Goal: Check status: Check status

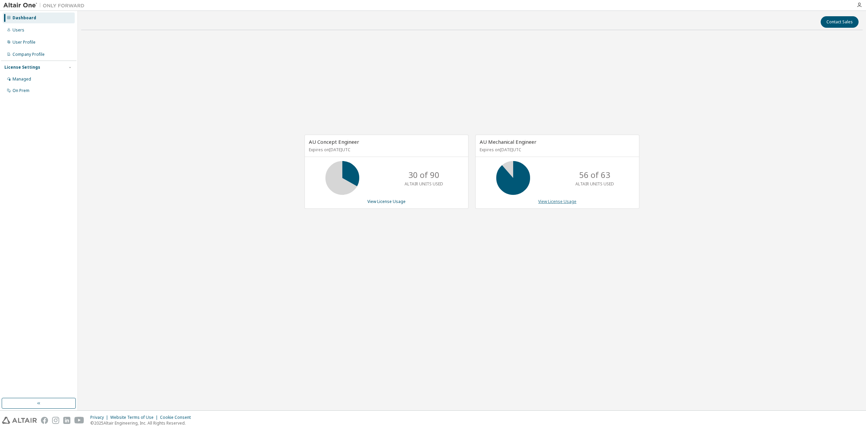
click at [547, 204] on link "View License Usage" at bounding box center [557, 202] width 38 height 6
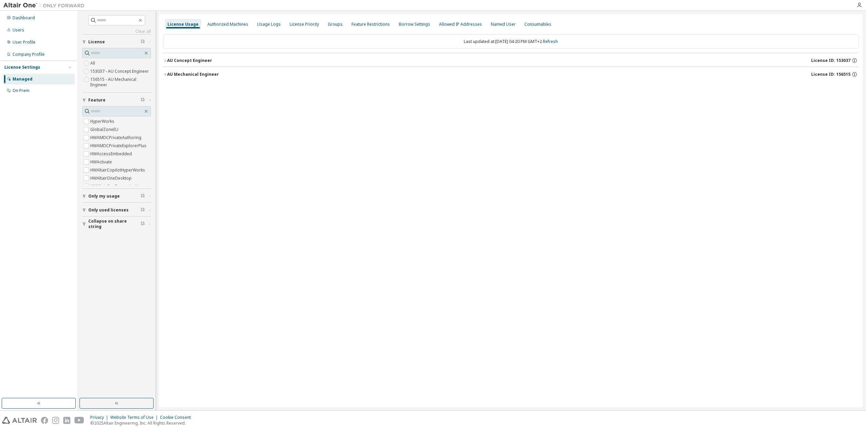
click at [167, 73] on icon "button" at bounding box center [165, 74] width 4 height 4
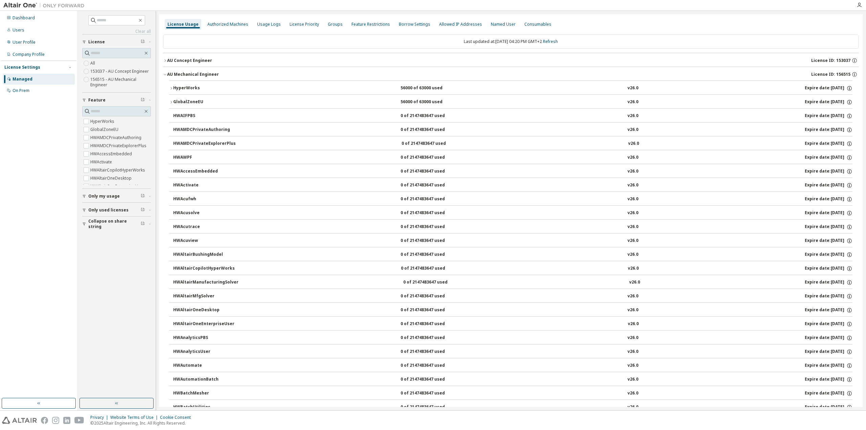
click at [172, 87] on icon "button" at bounding box center [171, 88] width 4 height 4
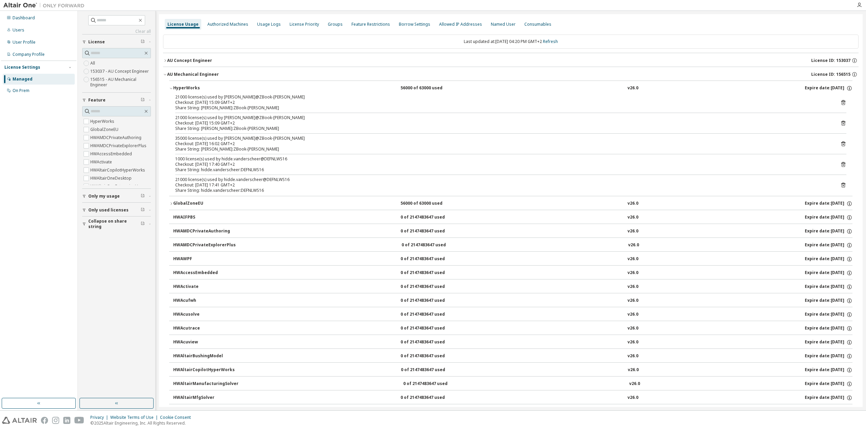
drag, startPoint x: 520, startPoint y: 95, endPoint x: 570, endPoint y: 96, distance: 49.8
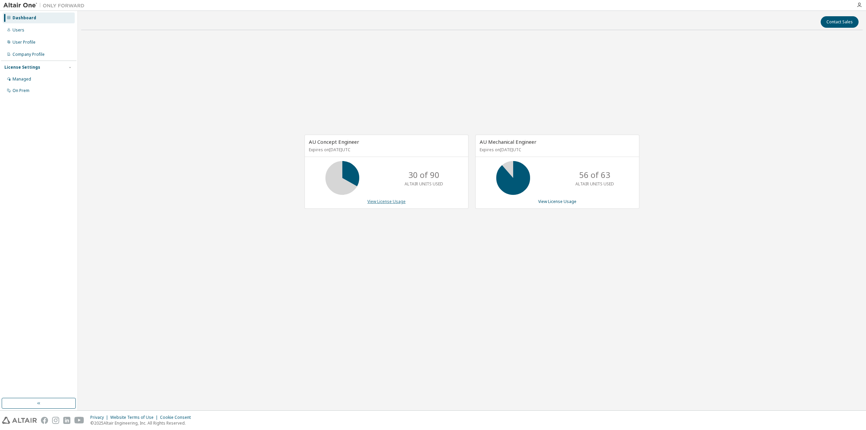
click at [384, 204] on link "View License Usage" at bounding box center [387, 202] width 38 height 6
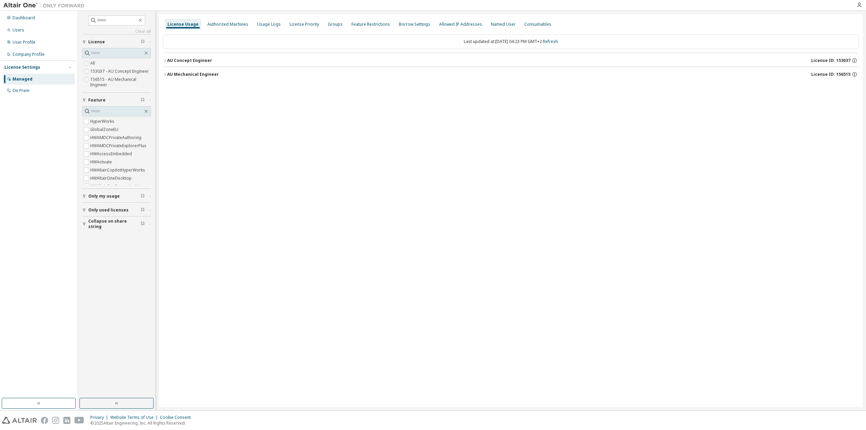
click at [169, 61] on div "AU Concept Engineer" at bounding box center [189, 60] width 45 height 5
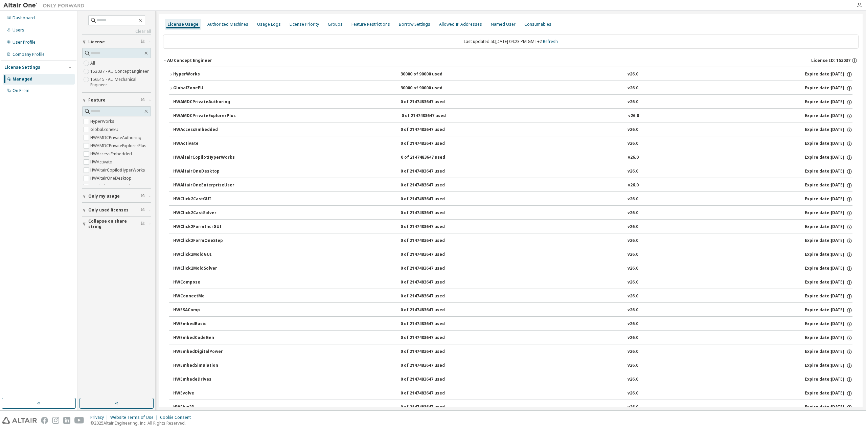
click at [179, 74] on div "HyperWorks" at bounding box center [203, 74] width 61 height 6
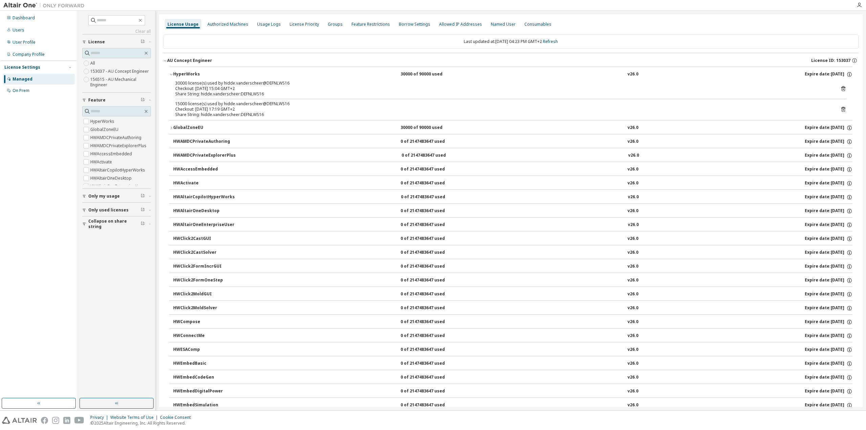
click at [164, 59] on icon "button" at bounding box center [165, 61] width 4 height 4
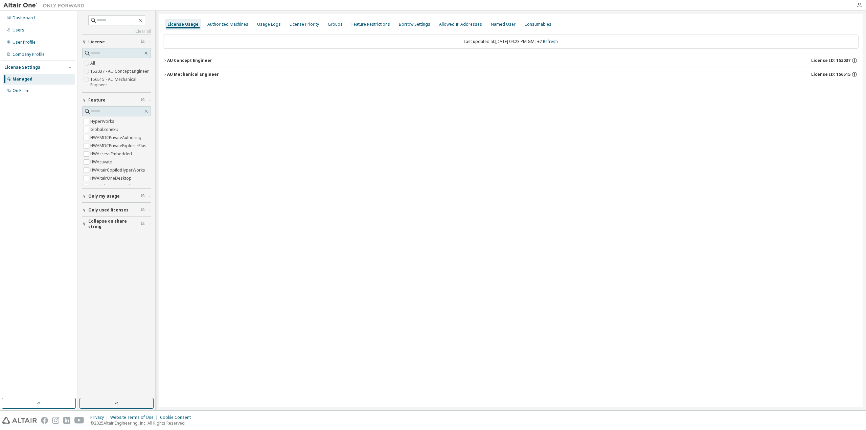
click at [165, 73] on icon "button" at bounding box center [165, 74] width 4 height 4
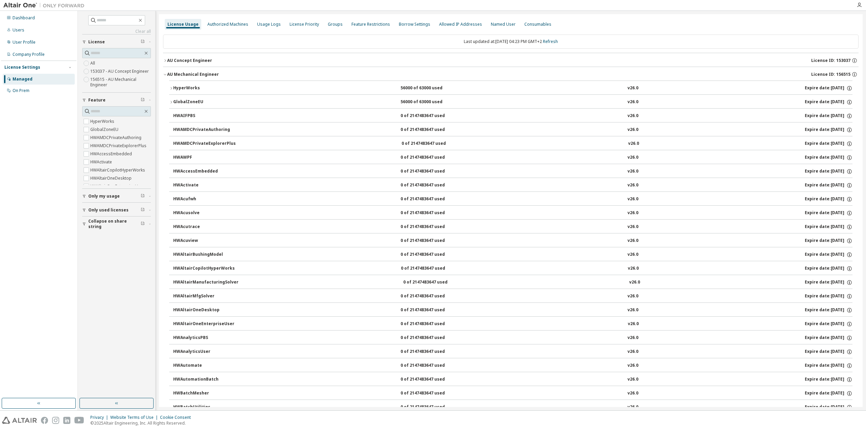
click at [165, 74] on icon "button" at bounding box center [165, 74] width 4 height 4
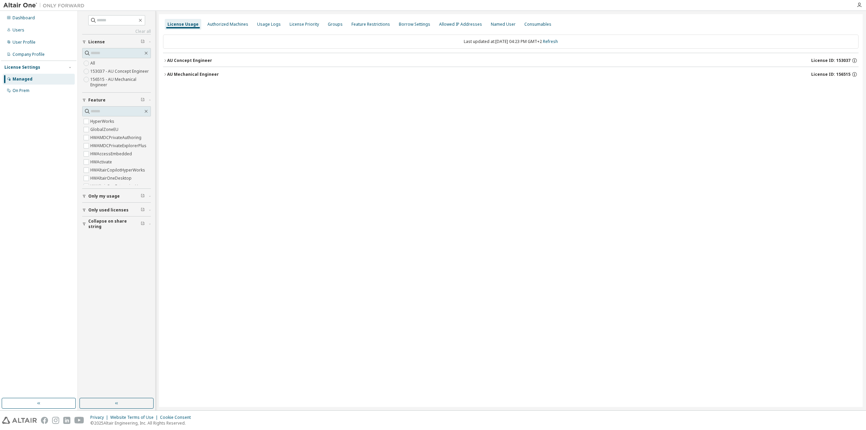
click at [165, 60] on icon "button" at bounding box center [165, 61] width 4 height 4
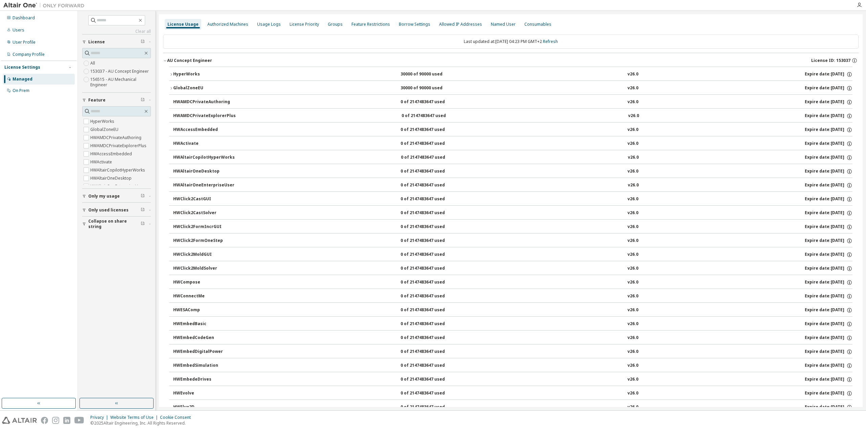
click at [172, 74] on icon "button" at bounding box center [171, 74] width 4 height 4
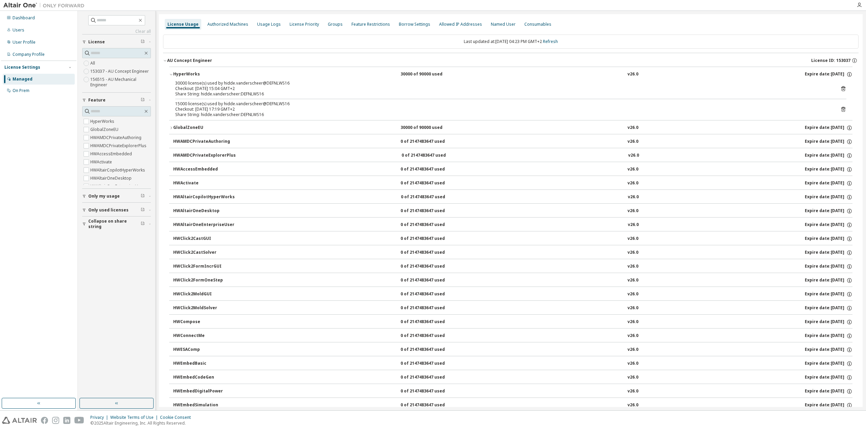
click at [172, 128] on icon "button" at bounding box center [171, 128] width 1 height 2
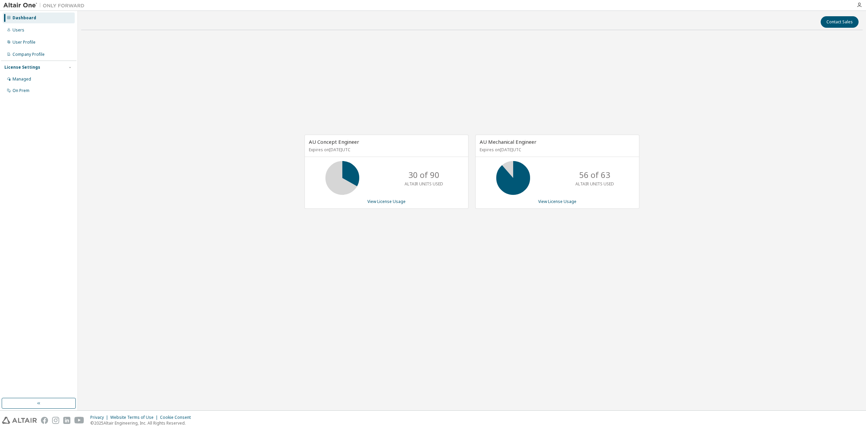
click at [460, 87] on div "AU Concept Engineer Expires on [DATE] UTC 30 of 90 ALTAIR UNITS USED View Licen…" at bounding box center [472, 176] width 782 height 280
click at [276, 75] on div "AU Concept Engineer Expires on [DATE] UTC 30 of 90 ALTAIR UNITS USED View Licen…" at bounding box center [472, 176] width 782 height 280
click at [340, 81] on div "AU Concept Engineer Expires on [DATE] UTC 30 of 90 ALTAIR UNITS USED View Licen…" at bounding box center [472, 176] width 782 height 280
click at [531, 115] on div "AU Concept Engineer Expires on [DATE] UTC 30 of 90 ALTAIR UNITS USED View Licen…" at bounding box center [472, 176] width 782 height 280
click at [495, 95] on div "AU Concept Engineer Expires on [DATE] UTC 30 of 90 ALTAIR UNITS USED View Licen…" at bounding box center [472, 176] width 782 height 280
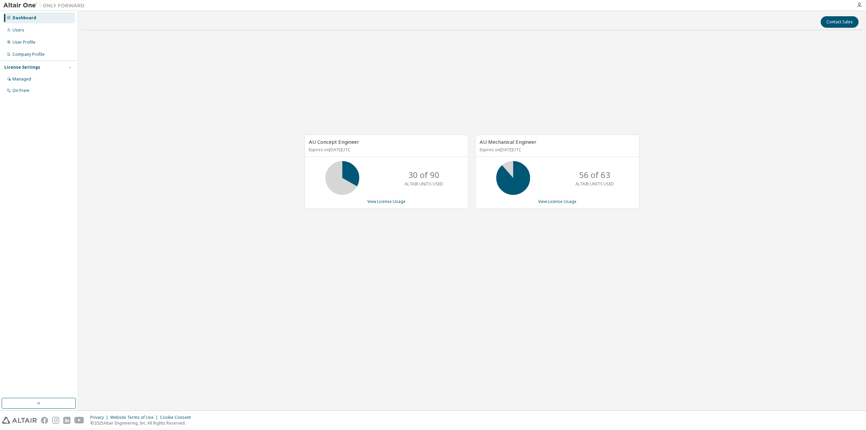
click at [641, 92] on div "AU Concept Engineer Expires on [DATE] UTC 30 of 90 ALTAIR UNITS USED View Licen…" at bounding box center [472, 176] width 782 height 280
click at [229, 125] on div "AU Concept Engineer Expires on [DATE] UTC 30 of 90 ALTAIR UNITS USED View Licen…" at bounding box center [472, 176] width 782 height 280
click at [207, 103] on div "AU Concept Engineer Expires on [DATE] UTC 30 of 90 ALTAIR UNITS USED View Licen…" at bounding box center [472, 176] width 782 height 280
click at [37, 18] on div "Dashboard" at bounding box center [39, 18] width 72 height 11
click at [366, 75] on div "AU Concept Engineer Expires on [DATE] UTC 30 of 90 ALTAIR UNITS USED View Licen…" at bounding box center [472, 176] width 782 height 280
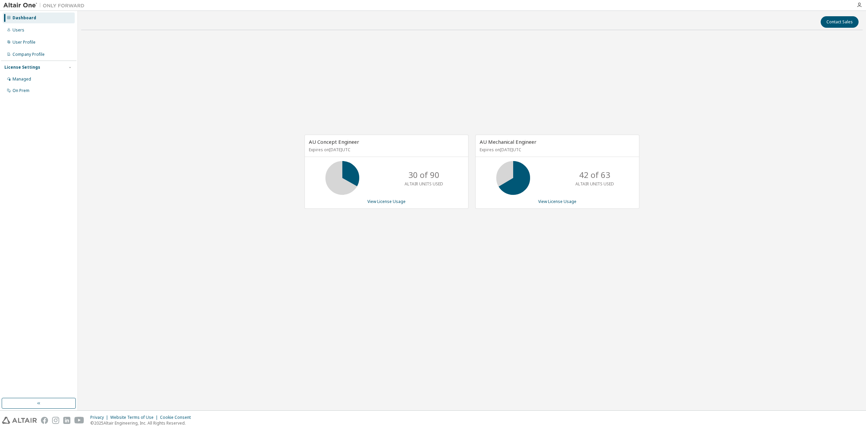
click at [176, 77] on div "AU Concept Engineer Expires on [DATE] UTC 30 of 90 ALTAIR UNITS USED View Licen…" at bounding box center [472, 176] width 782 height 280
click at [154, 62] on div "AU Concept Engineer Expires on [DATE] UTC 30 of 90 ALTAIR UNITS USED View Licen…" at bounding box center [472, 176] width 782 height 280
click at [41, 17] on div "Dashboard" at bounding box center [39, 18] width 72 height 11
click at [151, 102] on div "AU Concept Engineer Expires on [DATE] UTC 30 of 90 ALTAIR UNITS USED View Licen…" at bounding box center [472, 176] width 782 height 280
click at [25, 20] on div "Dashboard" at bounding box center [25, 17] width 24 height 5
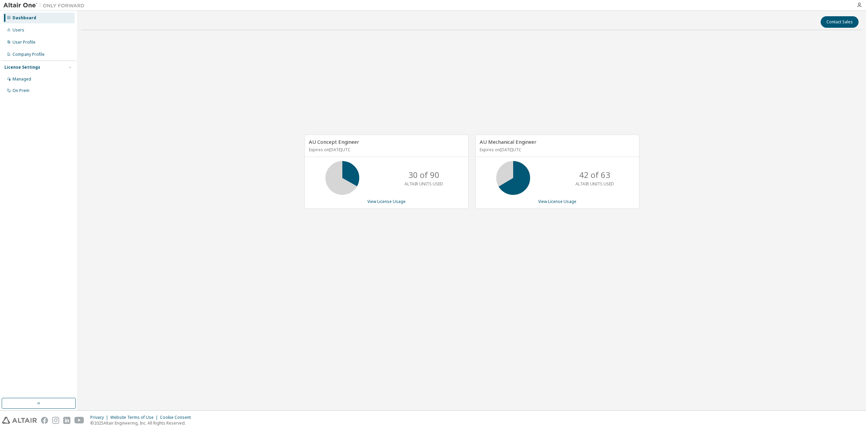
click at [154, 128] on div "AU Concept Engineer Expires on [DATE] UTC 30 of 90 ALTAIR UNITS USED View Licen…" at bounding box center [472, 176] width 782 height 280
